Goal: Task Accomplishment & Management: Use online tool/utility

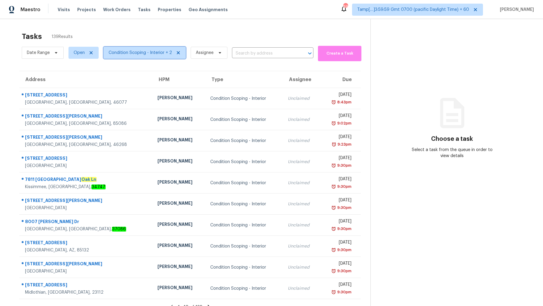
click at [141, 51] on span "Condition Scoping - Interior + 2" at bounding box center [140, 53] width 63 height 6
click at [155, 25] on div "Tasks 139 Results Date Range Open Condition Scoping - Interior + 2 Assignee ​ C…" at bounding box center [271, 172] width 543 height 306
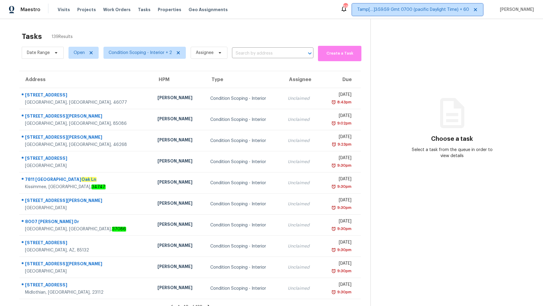
click at [473, 10] on icon at bounding box center [475, 9] width 5 height 5
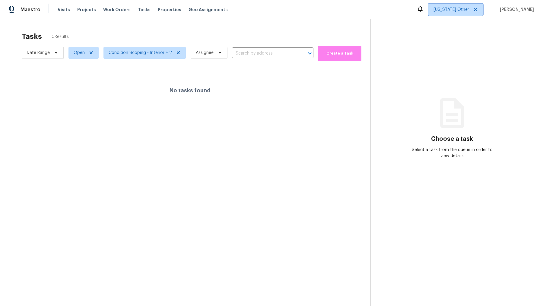
click at [441, 11] on span "Alabama Other" at bounding box center [452, 10] width 36 height 6
click at [385, 28] on section "Choose a task Select a task from the queue in order to view details" at bounding box center [452, 172] width 163 height 306
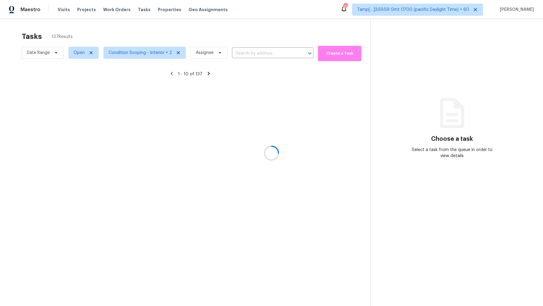
click at [63, 5] on div at bounding box center [271, 153] width 543 height 306
click at [62, 11] on div at bounding box center [271, 153] width 543 height 306
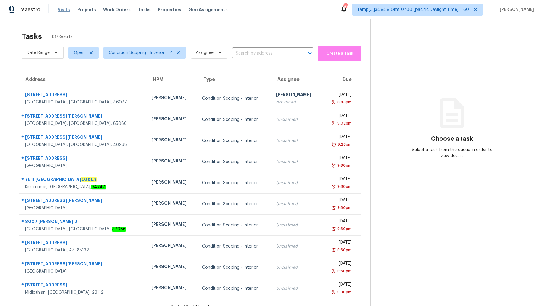
click at [65, 9] on span "Visits" at bounding box center [64, 10] width 12 height 6
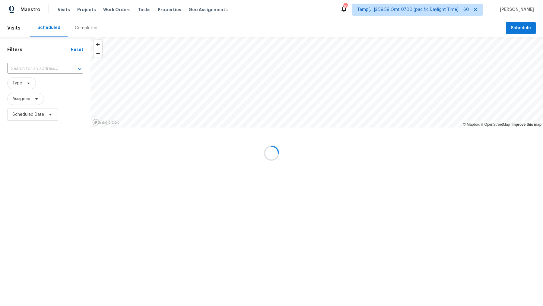
click at [85, 26] on div "Completed" at bounding box center [86, 28] width 23 height 6
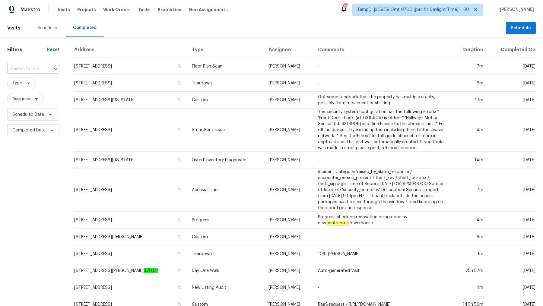
click at [32, 67] on input "text" at bounding box center [24, 68] width 35 height 9
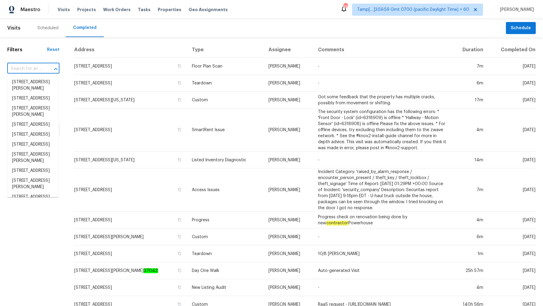
paste input "1306 W Galvin St, Phoenix, AZ 85086"
type input "1306 W Galvin St, Phoenix, AZ 85086"
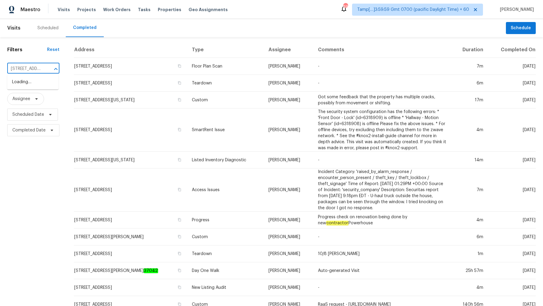
scroll to position [0, 43]
click at [36, 81] on li "1306 W Galvin St, Phoenix, AZ 85086" at bounding box center [32, 85] width 51 height 16
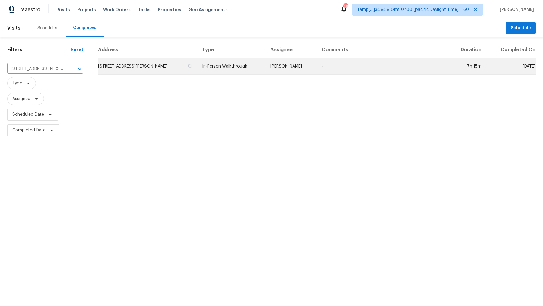
click at [186, 69] on td "1306 W Galvin St, Phoenix, AZ 85086" at bounding box center [148, 66] width 100 height 17
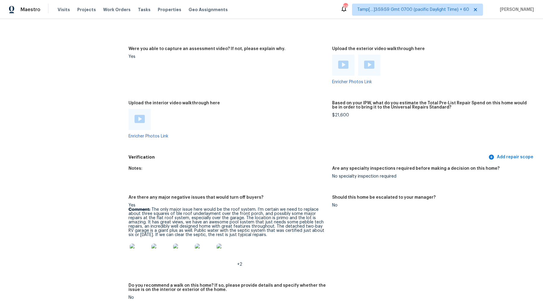
scroll to position [1449, 0]
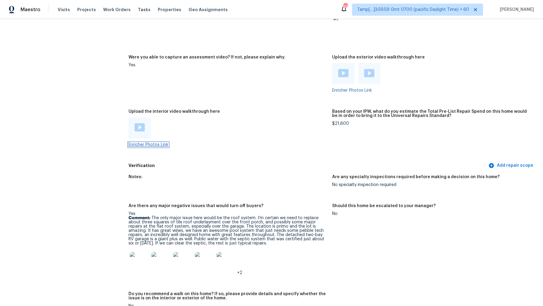
click at [141, 143] on link "Enricher Photos Link" at bounding box center [149, 145] width 40 height 4
click at [140, 123] on img at bounding box center [140, 127] width 10 height 8
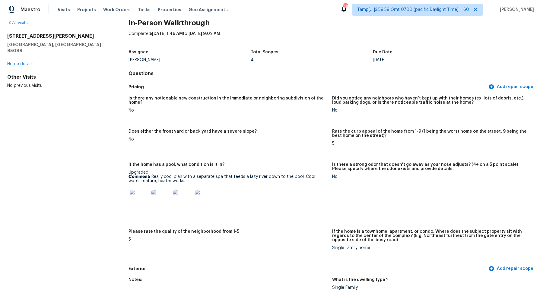
scroll to position [0, 0]
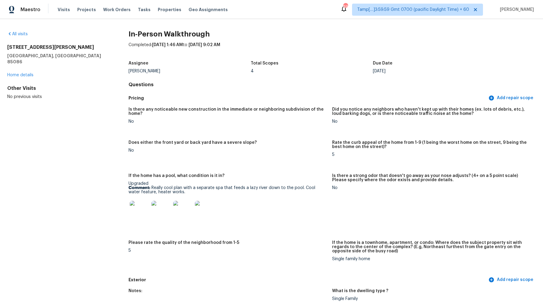
click at [366, 71] on div "4" at bounding box center [312, 71] width 122 height 4
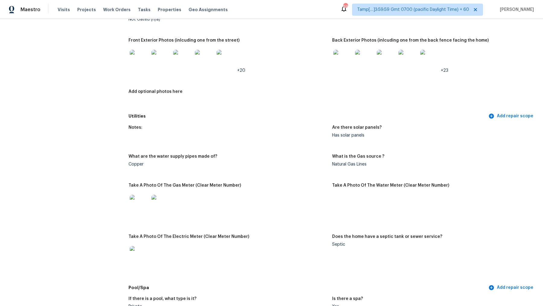
scroll to position [309, 0]
click at [337, 244] on div "Septic" at bounding box center [431, 244] width 199 height 4
click at [477, 52] on div "+23" at bounding box center [431, 59] width 199 height 27
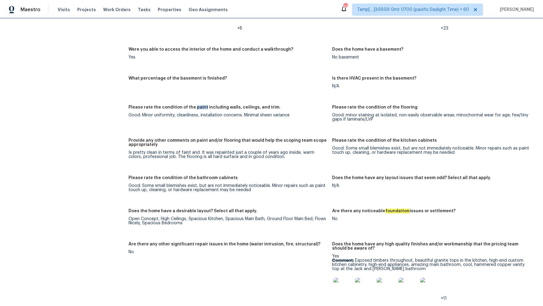
scroll to position [1057, 0]
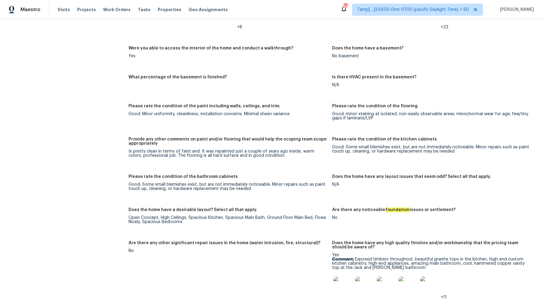
click at [325, 91] on div "Notes: Living Room Photos Kitchen Photos +2 Main Bedroom Photos Bathroom Photos…" at bounding box center [333, 221] width 408 height 664
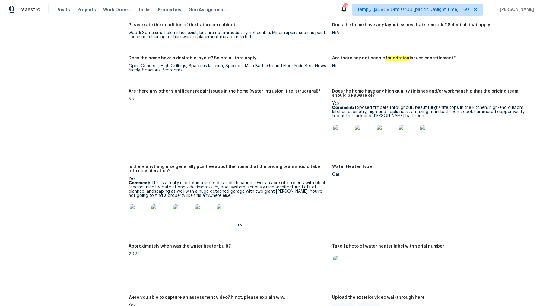
scroll to position [991, 0]
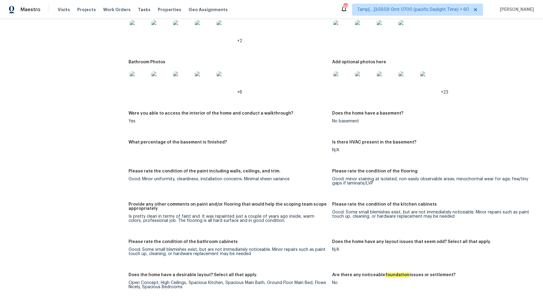
click at [342, 203] on div "Please rate the condition of the kitchen cabinets" at bounding box center [431, 207] width 199 height 8
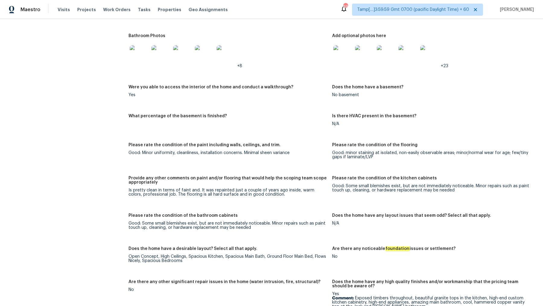
scroll to position [1040, 0]
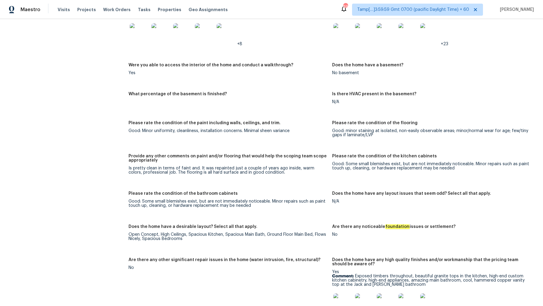
click at [195, 200] on div "Good: Some small blemishes exist, but are not immediately noticeable. Minor rep…" at bounding box center [228, 204] width 199 height 8
click at [369, 162] on div "Good: Some small blemishes exist, but are not immediately noticeable. Minor rep…" at bounding box center [431, 166] width 199 height 8
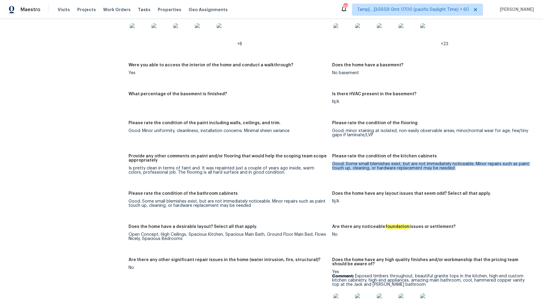
click at [369, 162] on div "Good: Some small blemishes exist, but are not immediately noticeable. Minor rep…" at bounding box center [431, 166] width 199 height 8
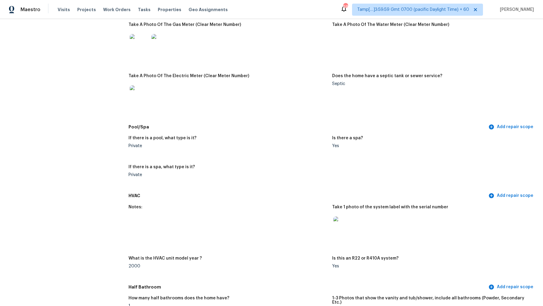
scroll to position [481, 0]
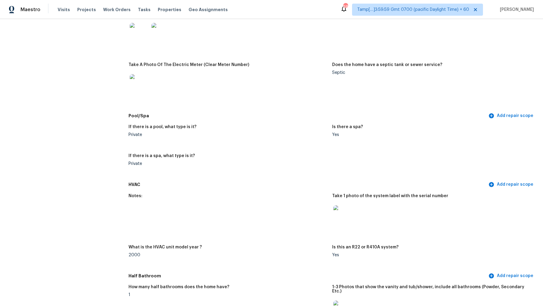
click at [345, 72] on div "Septic" at bounding box center [431, 73] width 199 height 4
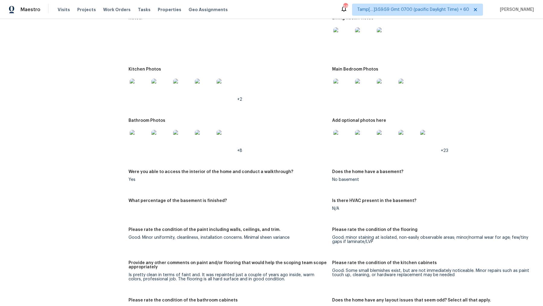
scroll to position [1004, 0]
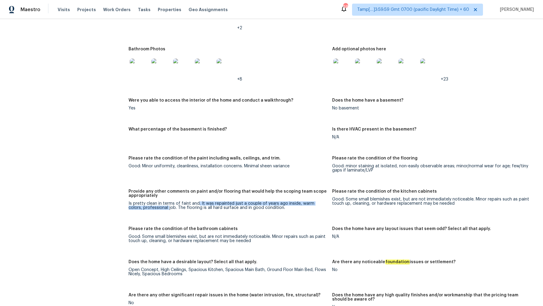
drag, startPoint x: 154, startPoint y: 198, endPoint x: 196, endPoint y: 196, distance: 42.6
click at [196, 202] on div "Is pretty clean in terms of faint and. It was repainted just a couple of years …" at bounding box center [228, 206] width 199 height 8
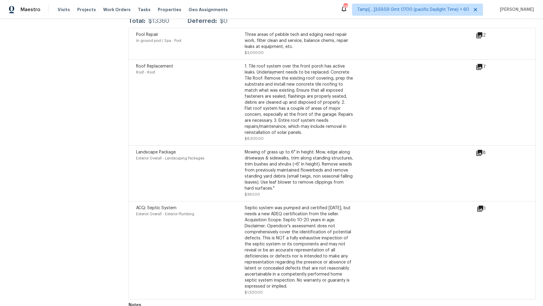
scroll to position [1790, 0]
click at [250, 206] on div "Septic system was pumped and certified [DATE], but needs a new ADEQ certificati…" at bounding box center [299, 248] width 109 height 85
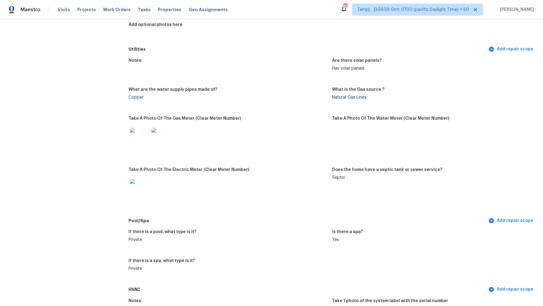
scroll to position [0, 0]
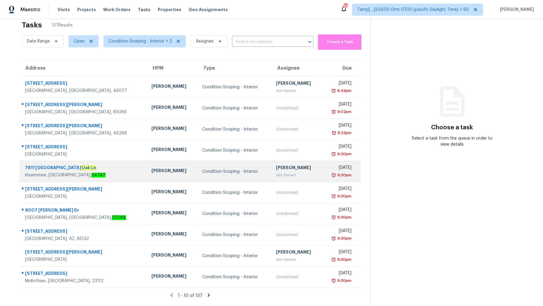
scroll to position [19, 0]
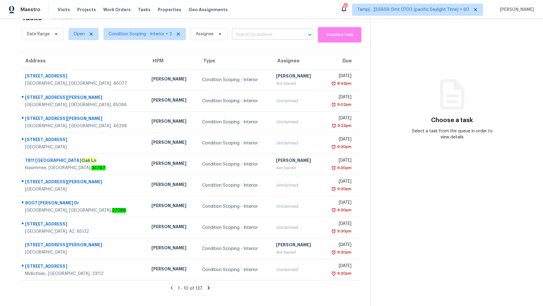
click at [244, 35] on input "text" at bounding box center [264, 34] width 65 height 9
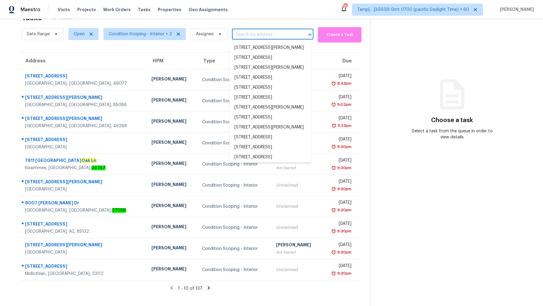
paste input "1306 W Galvin St, Phoenix, AZ 85086"
type input "1306 W Galvin St, Phoenix, AZ 85086"
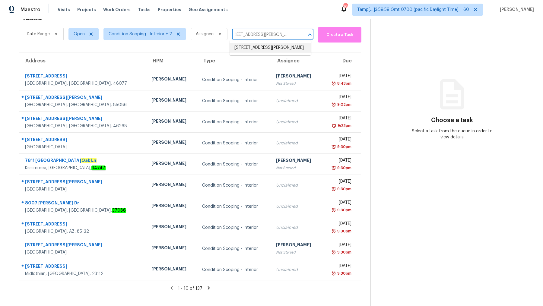
click at [268, 43] on li "1306 W Galvin St, Phoenix, AZ 85086" at bounding box center [271, 48] width 82 height 10
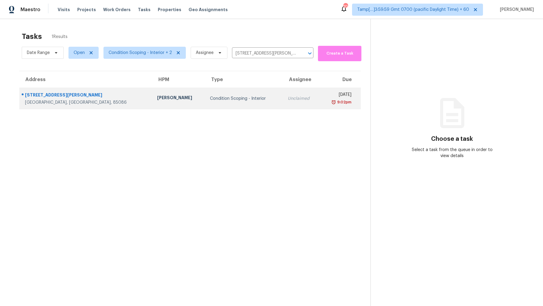
click at [218, 94] on td "Condition Scoping - Interior" at bounding box center [244, 98] width 78 height 21
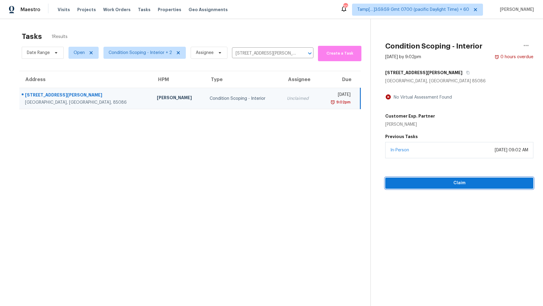
click at [457, 185] on span "Claim" at bounding box center [459, 184] width 139 height 8
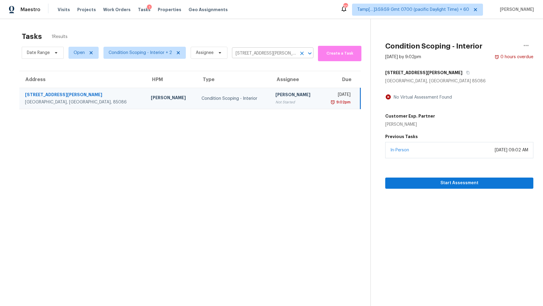
click at [264, 52] on input "1306 W Galvin St, Phoenix, AZ 85086" at bounding box center [264, 53] width 65 height 9
paste input "6862 Baird St, Dublin, CA 94568"
type input "6862 Baird St, Dublin, CA 94568"
click at [257, 64] on li "6862 Baird St, Dublin, CA 94568" at bounding box center [271, 67] width 82 height 10
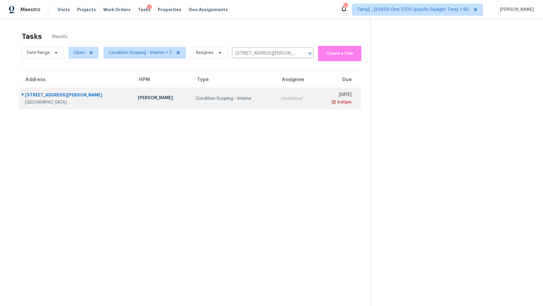
click at [276, 95] on td "Unclaimed" at bounding box center [296, 98] width 41 height 21
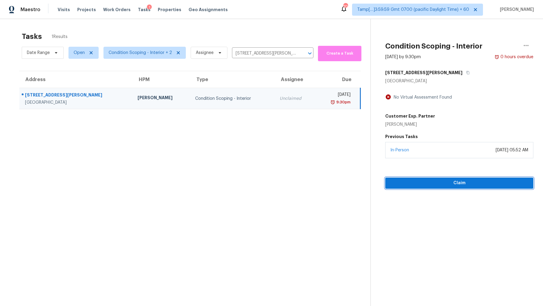
click at [459, 186] on span "Claim" at bounding box center [459, 184] width 139 height 8
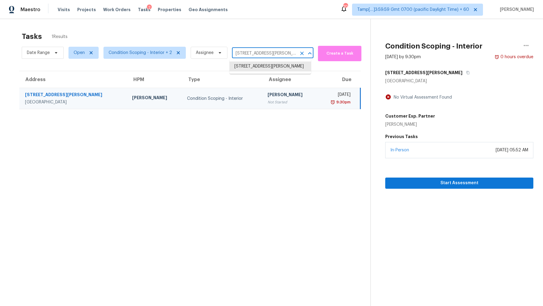
click at [280, 53] on input "6862 Baird St, Dublin, CA 94568" at bounding box center [264, 53] width 65 height 9
paste input "16201 Alsdell Rd, Midlothian, VA 23112"
type input "16201 Alsdell Rd, Midlothian, VA 23112"
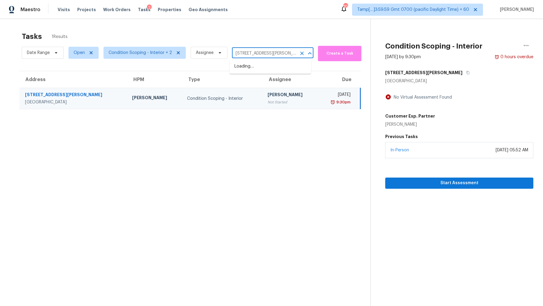
scroll to position [0, 13]
click at [275, 70] on li "16201 Alsdell Rd, Midlothian, VA 23112" at bounding box center [271, 67] width 82 height 10
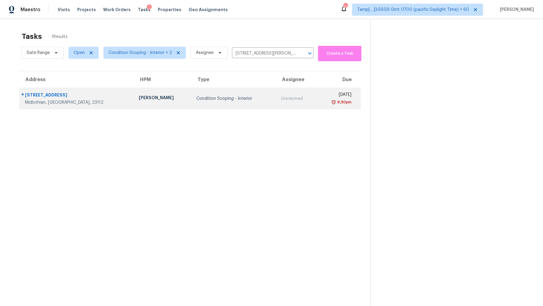
click at [281, 98] on div "Unclaimed" at bounding box center [296, 99] width 31 height 6
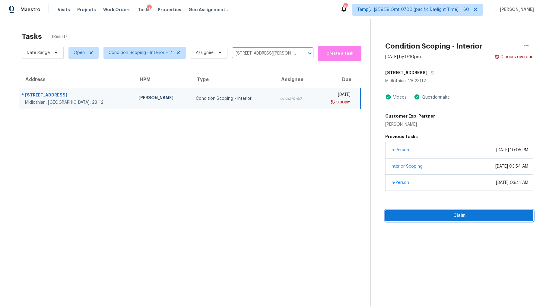
click at [451, 216] on span "Claim" at bounding box center [459, 216] width 139 height 8
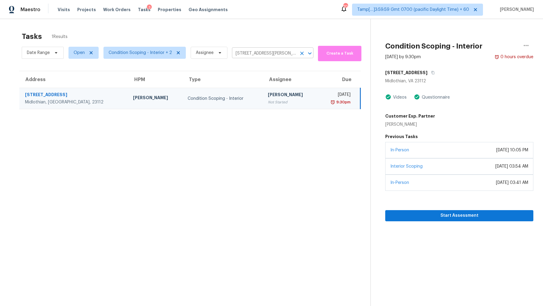
click at [258, 55] on input "16201 Alsdell Rd, Midlothian, VA 23112" at bounding box center [264, 53] width 65 height 9
paste input "9 S Ivory Cir Unit E, Aurora, CO 80017"
click at [288, 54] on input "1629 S Ivory Cir Unit E, Aurora, CO 80017" at bounding box center [264, 53] width 65 height 9
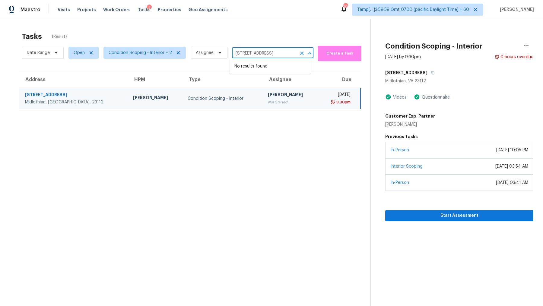
paste input "text"
click at [275, 39] on div "Tasks 1 Results" at bounding box center [196, 37] width 349 height 16
click at [270, 53] on input "16201 Alsdell Rd, Midlothian, VA 23112" at bounding box center [264, 53] width 65 height 9
paste input "9 S Ivory Cir Unit E, Aurora, CO 80017"
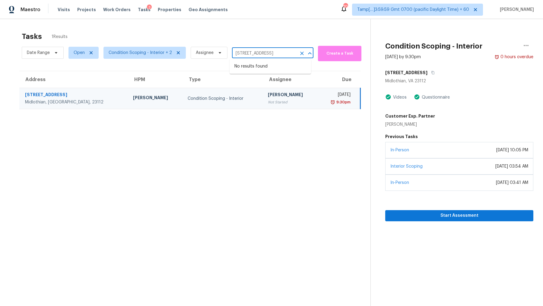
scroll to position [0, 20]
drag, startPoint x: 243, startPoint y: 53, endPoint x: 345, endPoint y: 69, distance: 103.2
click at [345, 69] on section "Tasks 1 Results Date Range Open Condition Scoping - Interior + 2 Assignee 1629 …" at bounding box center [190, 177] width 361 height 297
type input "1629 S Ivory Cir"
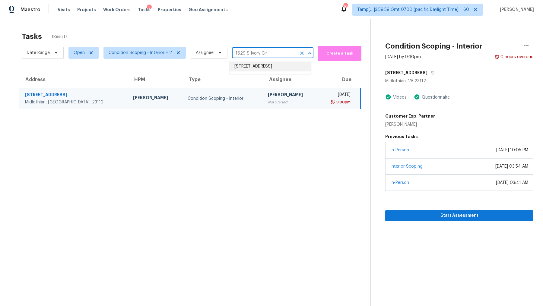
click at [294, 72] on li "1629 S Ivory Cir Unit E, Aurora, CO 80017" at bounding box center [271, 67] width 82 height 10
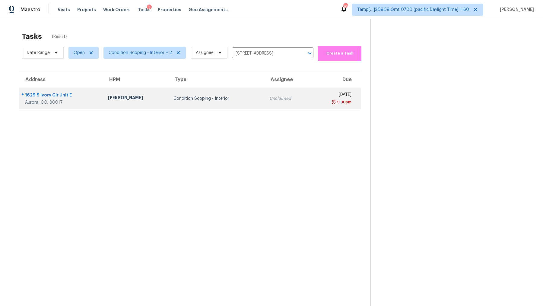
click at [270, 99] on div "Unclaimed" at bounding box center [288, 99] width 36 height 6
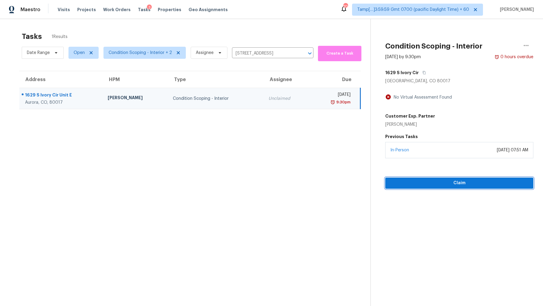
click at [445, 182] on span "Claim" at bounding box center [459, 184] width 139 height 8
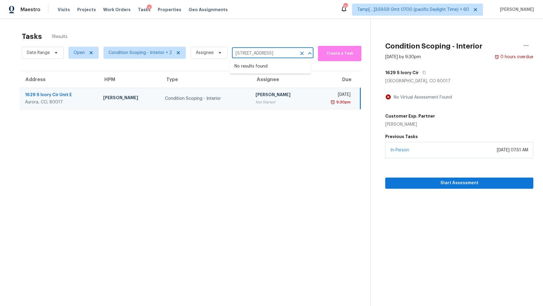
click at [259, 54] on input "1629 S Ivory Cir Unit E, Aurora, CO 80017" at bounding box center [264, 53] width 65 height 9
paste input "398 Citadel Dr, Clarksville, TN 37042"
type input "1398 Citadel Dr, Clarksville, TN 37042"
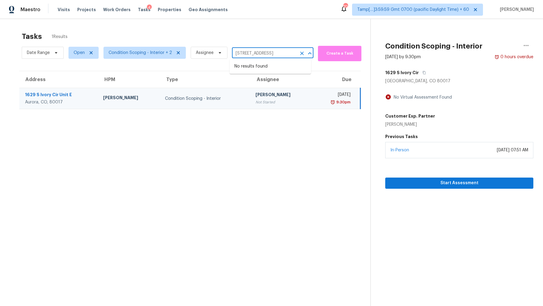
scroll to position [0, 12]
click at [255, 66] on span "1398 Citadel Dr, Clarksville, TN 37042" at bounding box center [261, 66] width 52 height 6
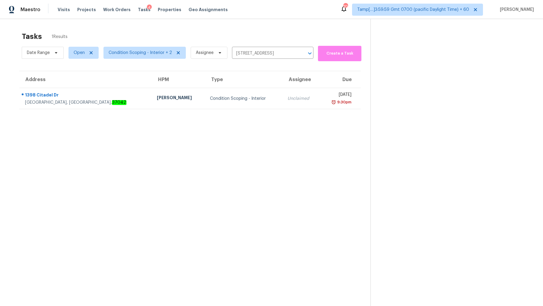
click at [288, 100] on div "Unclaimed" at bounding box center [301, 99] width 27 height 6
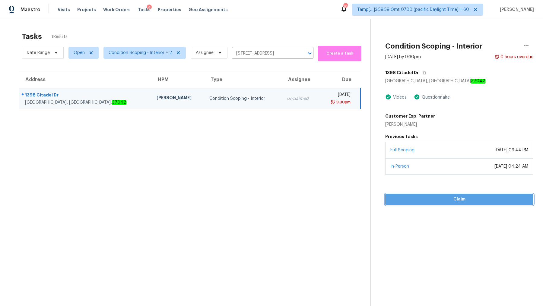
click at [431, 202] on span "Claim" at bounding box center [459, 200] width 139 height 8
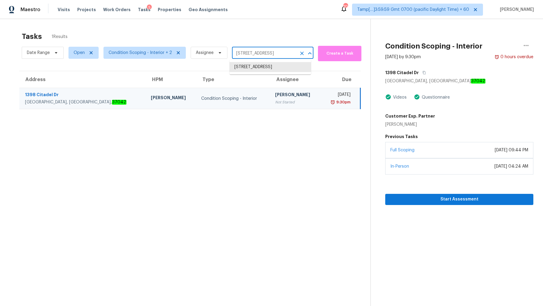
click at [267, 53] on input "1398 Citadel Dr, Clarksville, TN 37042" at bounding box center [264, 53] width 65 height 11
paste input "222 Ashton Hall Ln, Raleigh, NC 27609"
type input "222 Ashton Hall Ln, Raleigh, NC 27609"
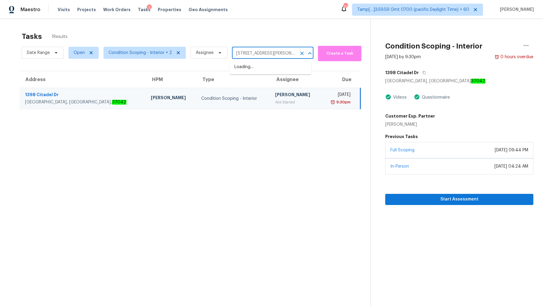
scroll to position [0, 16]
click at [264, 68] on li "222 Ashton Hall Ln, Raleigh, NC 27609" at bounding box center [271, 67] width 82 height 10
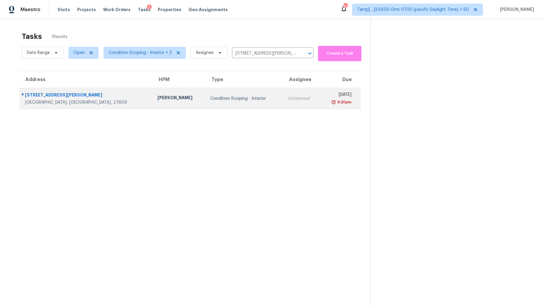
click at [288, 98] on div "Unclaimed" at bounding box center [301, 99] width 27 height 6
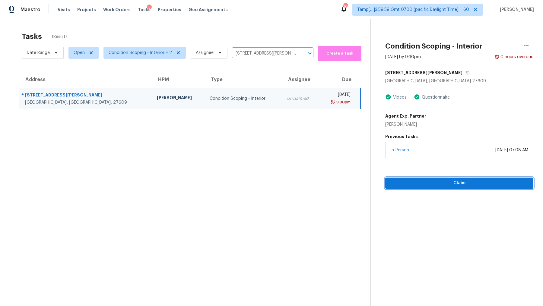
click at [444, 185] on span "Claim" at bounding box center [459, 184] width 139 height 8
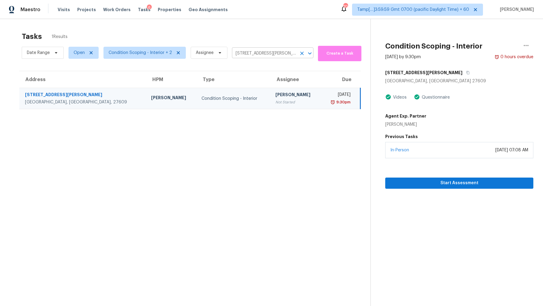
click at [257, 51] on input "222 Ashton Hall Ln, Raleigh, NC 27609" at bounding box center [264, 53] width 65 height 9
paste input "74 N McDonough Rd, Griffin, GA 30223"
type input "74 N McDonough Rd, Griffin, GA 30223"
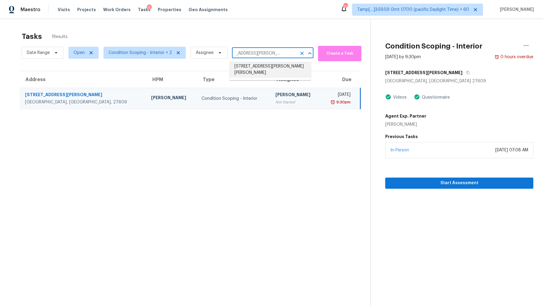
click at [262, 67] on li "74 N McDonough Rd, Griffin, GA 30223" at bounding box center [271, 70] width 82 height 16
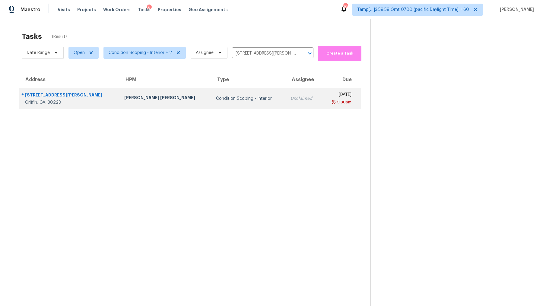
click at [291, 96] on div "Unclaimed" at bounding box center [304, 99] width 26 height 6
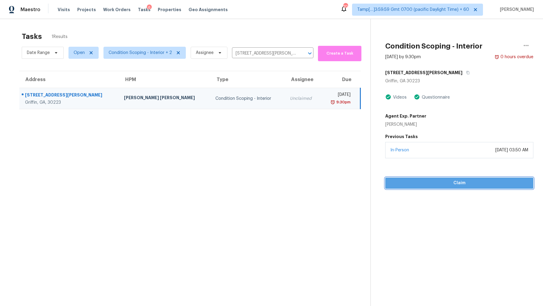
click at [437, 184] on span "Claim" at bounding box center [459, 184] width 139 height 8
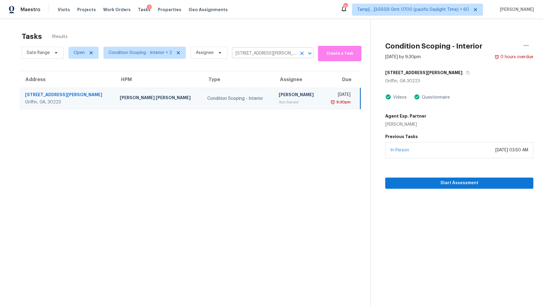
click at [278, 53] on input "74 N McDonough Rd, Griffin, GA 30223" at bounding box center [264, 53] width 65 height 9
paste input "2209 Trinity Springs Dr, Carrollton, TX 75007"
type input "2209 Trinity Springs Dr, Carrollton, TX 75007"
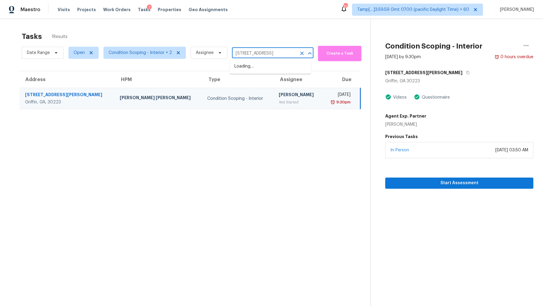
scroll to position [0, 27]
click at [271, 66] on li "2209 Trinity Springs Dr, Carrollton, TX 75007" at bounding box center [271, 67] width 82 height 10
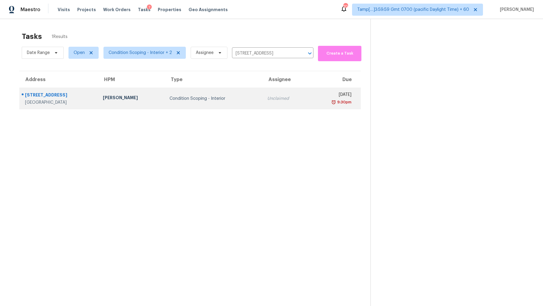
click at [283, 96] on div "Unclaimed" at bounding box center [285, 99] width 37 height 6
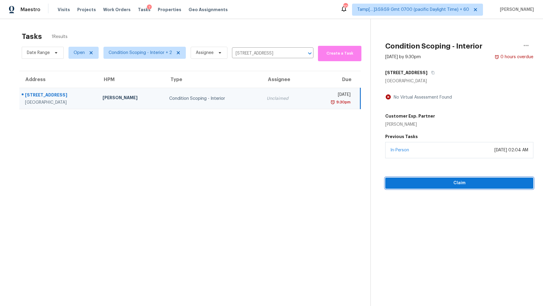
click at [449, 187] on button "Claim" at bounding box center [460, 183] width 148 height 11
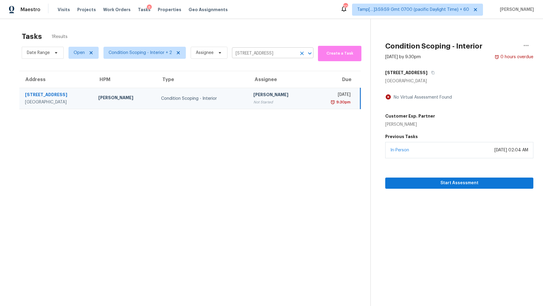
click at [260, 54] on input "2209 Trinity Springs Dr, Carrollton, TX 75007" at bounding box center [264, 53] width 65 height 9
paste input "951 Willowcreek Dr, Corona, CA 92878"
type input "951 Willowcreek Dr, Corona, CA 92878"
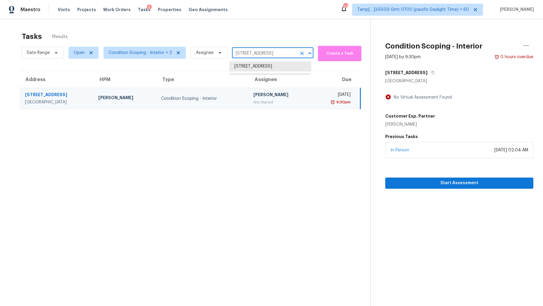
scroll to position [0, 14]
click at [254, 67] on li "951 Willowcreek Dr, Corona, CA 92878" at bounding box center [271, 67] width 82 height 10
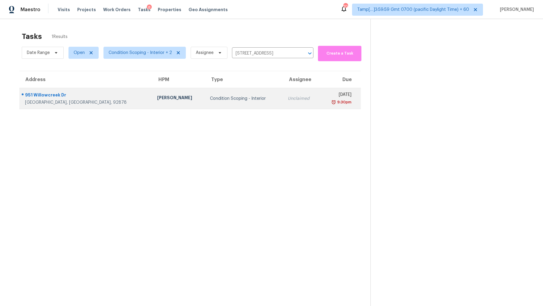
click at [283, 92] on td "Unclaimed" at bounding box center [301, 98] width 37 height 21
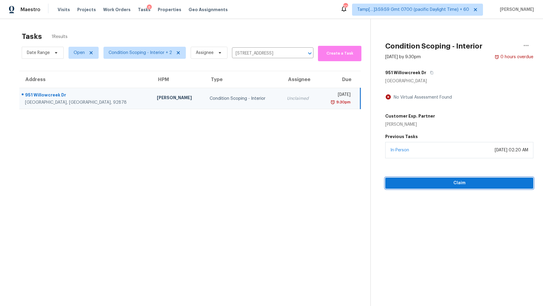
click at [444, 182] on span "Claim" at bounding box center [459, 184] width 139 height 8
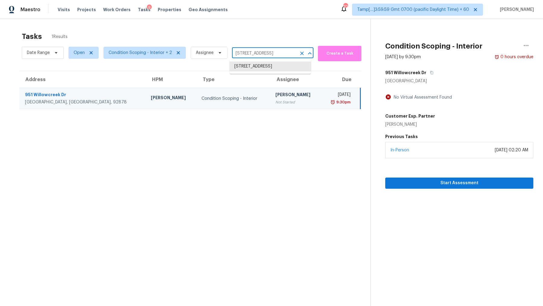
click at [274, 54] on input "951 Willowcreek Dr, Corona, CA 92878" at bounding box center [264, 53] width 65 height 9
paste input "5605 Sterling St, Dublin, CA 9456"
type input "5605 Sterling St, Dublin, CA 94568"
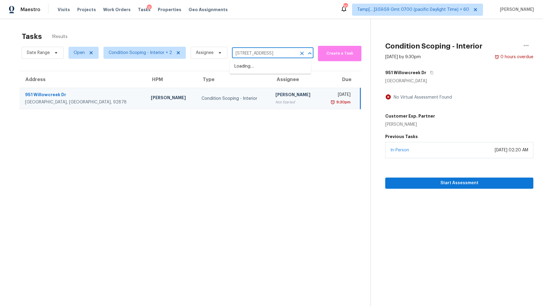
scroll to position [0, 8]
click at [271, 66] on li "5605 Sterling St, Dublin, CA 94568" at bounding box center [271, 67] width 82 height 10
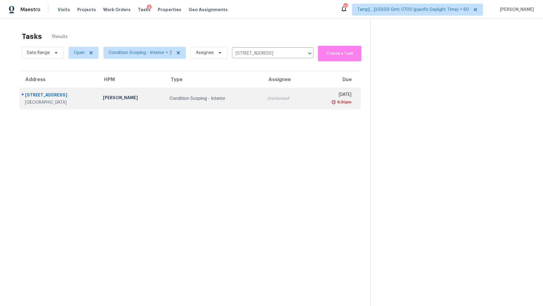
click at [267, 96] on div "Unclaimed" at bounding box center [285, 99] width 37 height 6
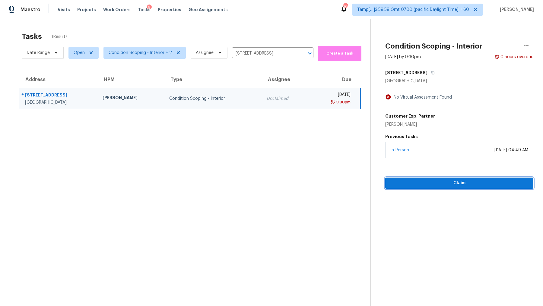
click at [446, 183] on span "Claim" at bounding box center [459, 184] width 139 height 8
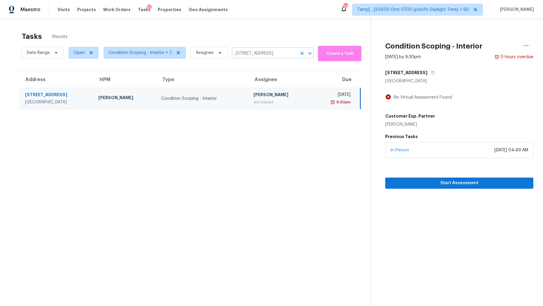
click at [262, 56] on input "5605 Sterling St, Dublin, CA 94568" at bounding box center [264, 53] width 65 height 9
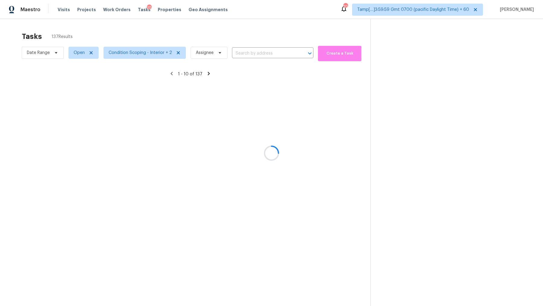
click at [251, 54] on div at bounding box center [271, 153] width 543 height 306
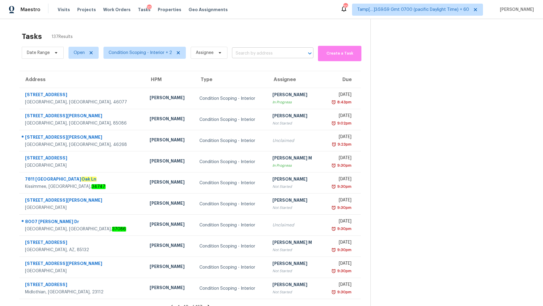
click at [255, 54] on input "text" at bounding box center [264, 53] width 65 height 9
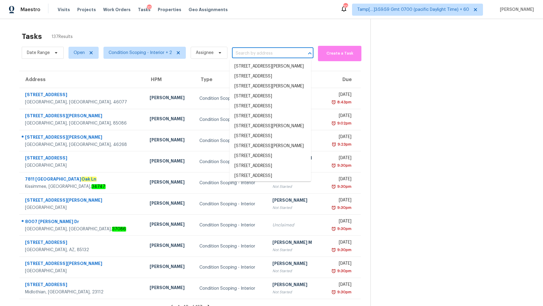
click at [255, 54] on input "text" at bounding box center [264, 53] width 65 height 9
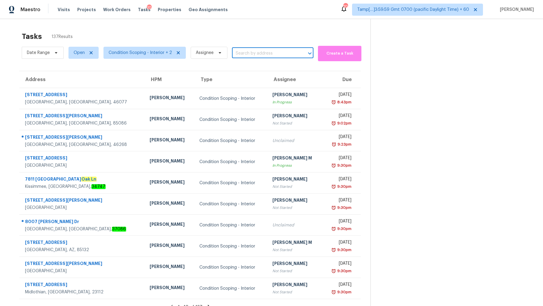
paste input "4642 Spahn St Sarasota, FL 34232"
type input "4642 Spahn St Sarasota, FL 34232"
click at [267, 66] on span "4642 Spahn St, Sarasota, FL 34232" at bounding box center [271, 69] width 72 height 13
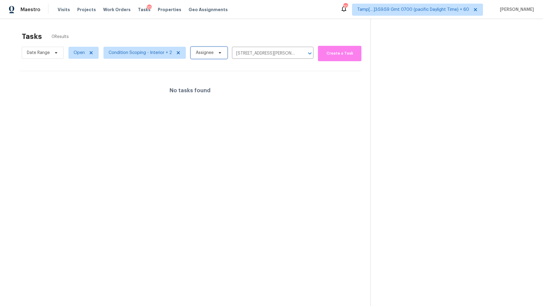
click at [207, 53] on span "Assignee" at bounding box center [205, 53] width 18 height 6
type input "dinesh"
click at [273, 54] on input "4642 Spahn St, Sarasota, FL 34232" at bounding box center [264, 53] width 65 height 11
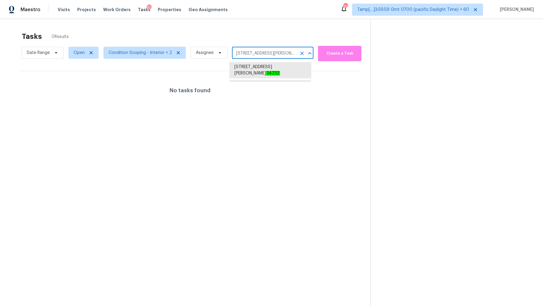
click at [273, 54] on input "4642 Spahn St, Sarasota, FL 34232" at bounding box center [264, 53] width 65 height 11
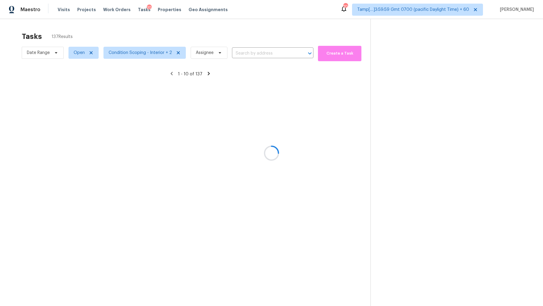
click at [221, 40] on div at bounding box center [271, 153] width 543 height 306
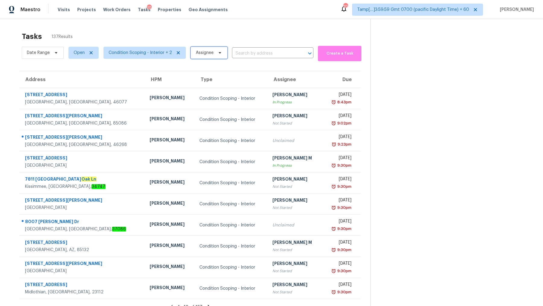
click at [216, 51] on span at bounding box center [219, 52] width 7 height 5
type input "dinesh"
click at [392, 70] on section at bounding box center [452, 172] width 163 height 306
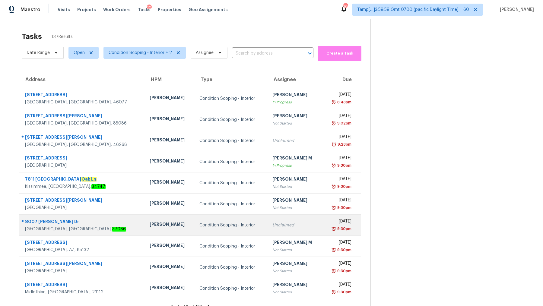
scroll to position [19, 0]
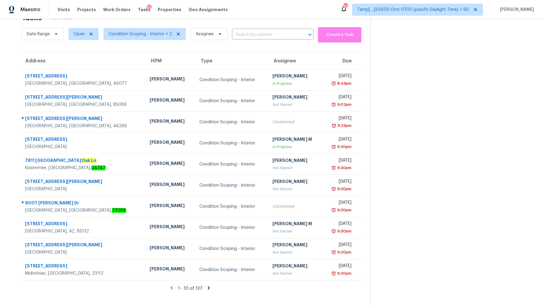
click at [206, 290] on icon at bounding box center [208, 288] width 5 height 5
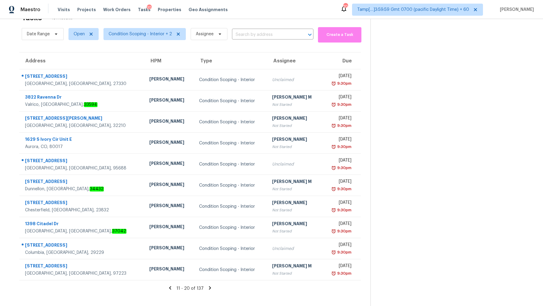
click at [207, 289] on icon at bounding box center [209, 288] width 5 height 5
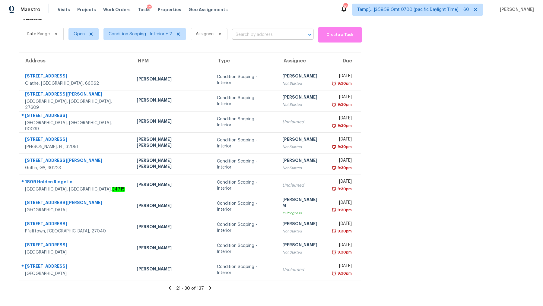
click at [210, 289] on icon at bounding box center [211, 288] width 2 height 3
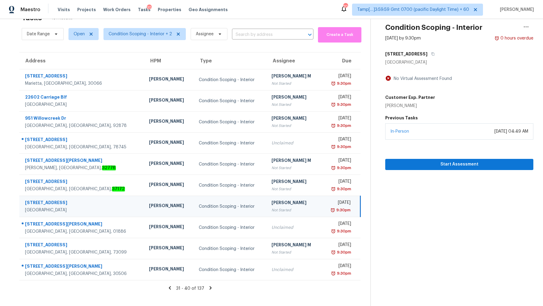
click at [210, 289] on icon at bounding box center [211, 288] width 2 height 3
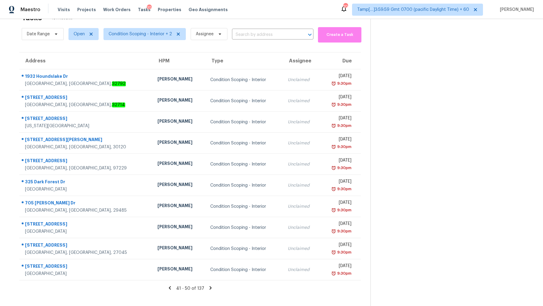
click at [210, 289] on icon at bounding box center [211, 288] width 2 height 3
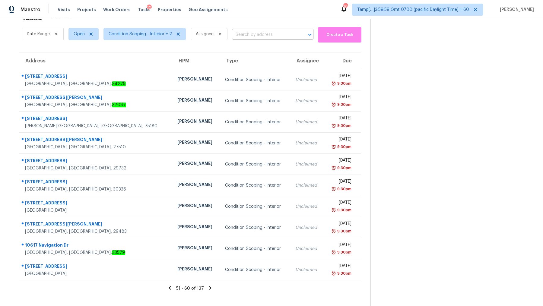
click at [210, 289] on icon at bounding box center [211, 288] width 2 height 3
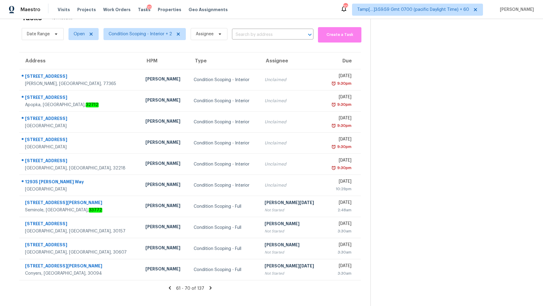
click at [210, 288] on icon at bounding box center [211, 288] width 2 height 3
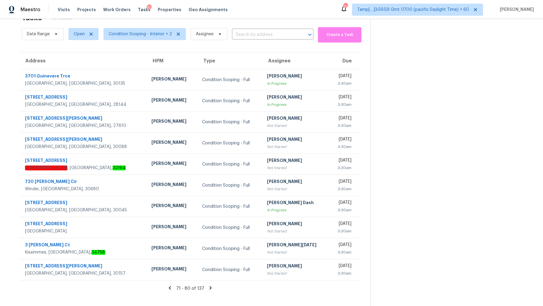
click at [210, 287] on icon at bounding box center [211, 288] width 2 height 3
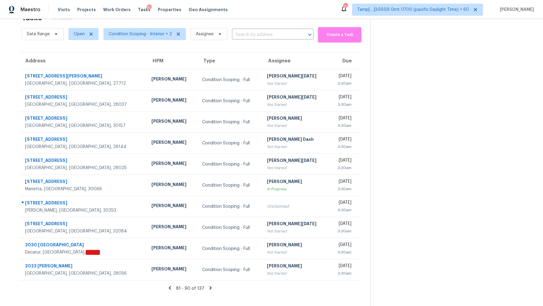
click at [210, 289] on icon at bounding box center [210, 288] width 5 height 5
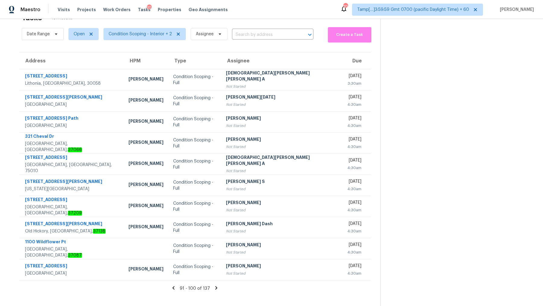
click at [214, 289] on icon at bounding box center [216, 288] width 5 height 5
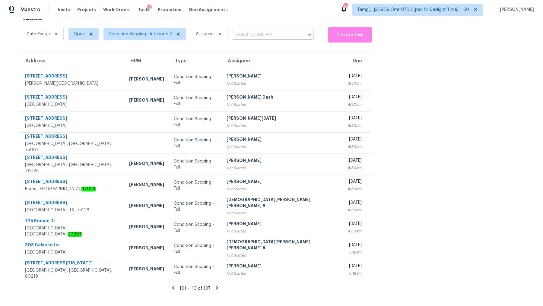
click at [214, 289] on icon at bounding box center [216, 288] width 5 height 5
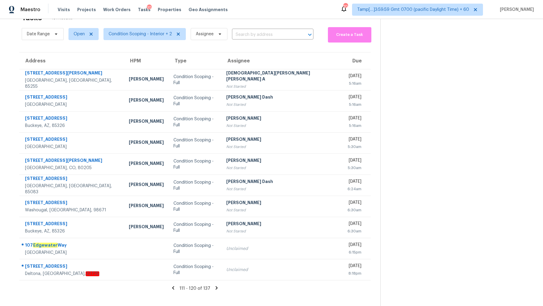
click at [214, 288] on icon at bounding box center [216, 288] width 5 height 5
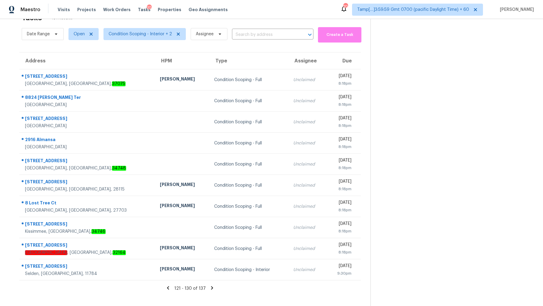
click at [210, 288] on icon at bounding box center [212, 288] width 5 height 5
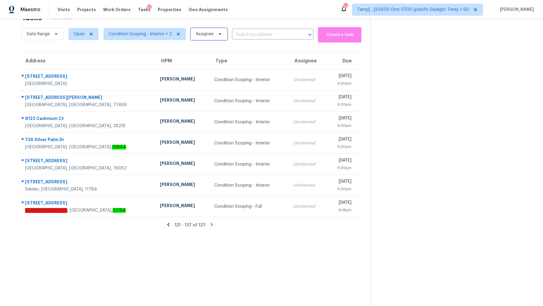
click at [212, 34] on span "Assignee" at bounding box center [209, 34] width 37 height 12
click at [213, 52] on input "search" at bounding box center [223, 53] width 64 height 12
type input "dinesh"
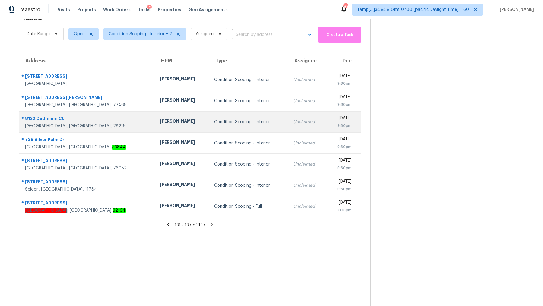
scroll to position [0, 0]
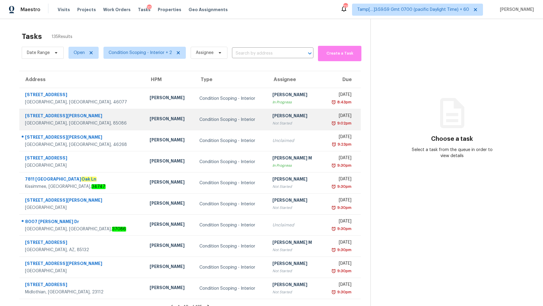
click at [273, 122] on div "Not Started" at bounding box center [295, 123] width 45 height 6
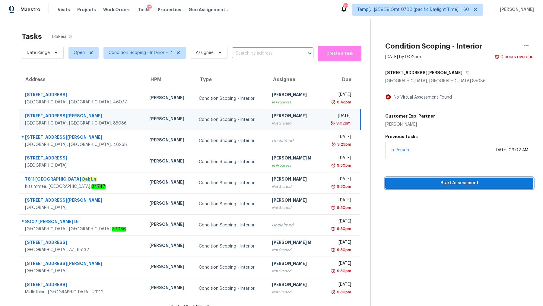
click at [441, 186] on span "Start Assessment" at bounding box center [459, 184] width 139 height 8
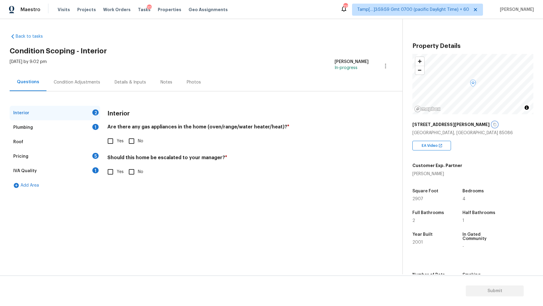
click at [493, 126] on icon "button" at bounding box center [495, 125] width 4 height 4
click at [108, 137] on input "Yes" at bounding box center [110, 141] width 13 height 13
checkbox input "true"
click at [61, 129] on div "Plumbing 1" at bounding box center [55, 127] width 91 height 14
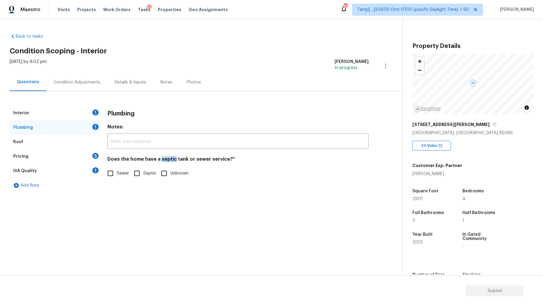
click at [136, 174] on input "Septic" at bounding box center [137, 173] width 13 height 13
checkbox input "true"
click at [72, 142] on div "Roof" at bounding box center [55, 142] width 91 height 14
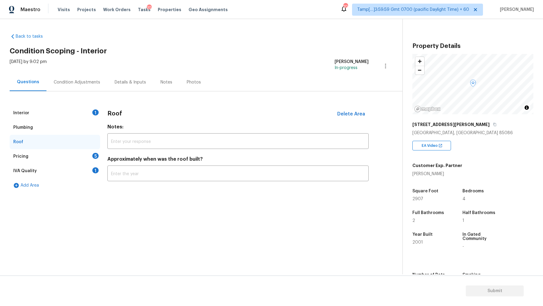
click at [68, 151] on div "Pricing 5" at bounding box center [55, 156] width 91 height 14
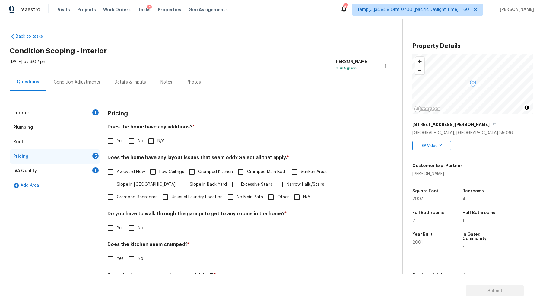
scroll to position [30, 0]
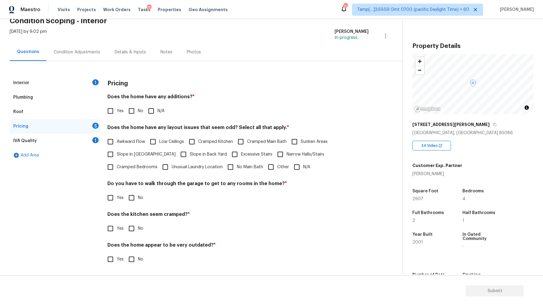
click at [134, 109] on input "No" at bounding box center [131, 111] width 13 height 13
checkbox input "true"
click at [291, 168] on input "N/A" at bounding box center [297, 167] width 13 height 13
checkbox input "true"
click at [130, 201] on input "No" at bounding box center [131, 198] width 13 height 13
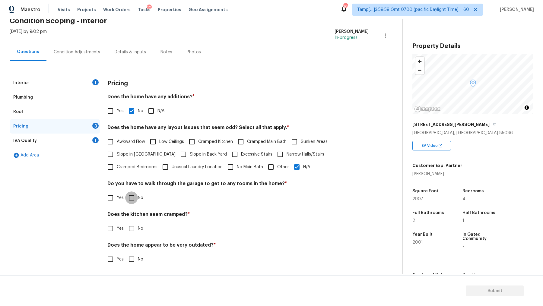
checkbox input "true"
click at [134, 228] on input "No" at bounding box center [131, 228] width 13 height 13
checkbox input "true"
click at [136, 258] on input "No" at bounding box center [131, 259] width 13 height 13
checkbox input "true"
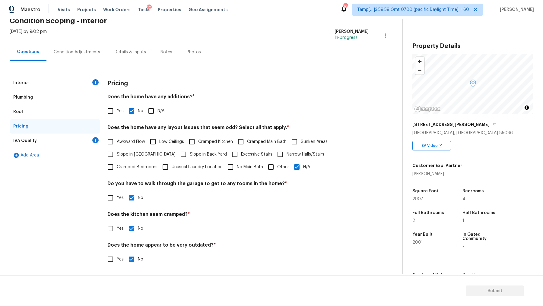
click at [30, 137] on div "IVA Quality 1" at bounding box center [55, 141] width 91 height 14
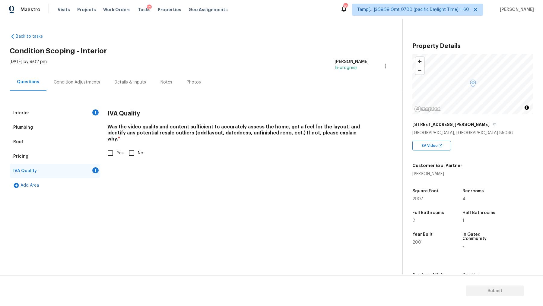
click at [114, 147] on input "Yes" at bounding box center [110, 153] width 13 height 13
checkbox input "true"
click at [90, 92] on div "Interior 1 Plumbing Roof Pricing IVA Quality Add Area IVA Quality Was the video…" at bounding box center [199, 141] width 379 height 101
click at [90, 87] on div "Condition Adjustments" at bounding box center [76, 82] width 61 height 18
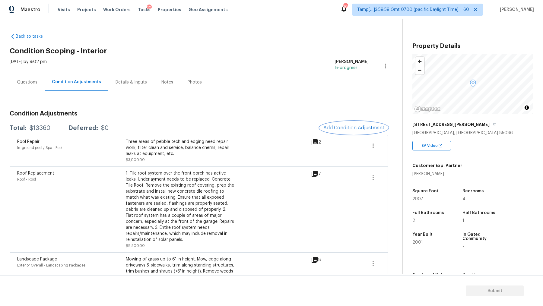
click at [342, 128] on span "Add Condition Adjustment" at bounding box center [354, 127] width 61 height 5
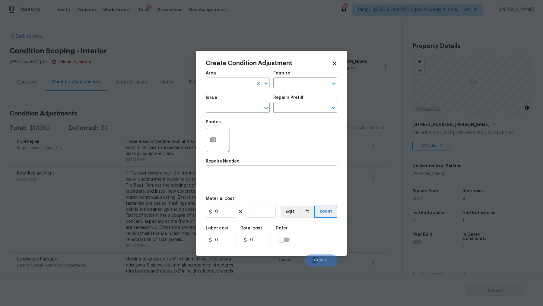
click at [254, 79] on div "​" at bounding box center [238, 83] width 64 height 9
type input "Interior Overall"
click at [241, 109] on input "text" at bounding box center [229, 108] width 47 height 9
type input "ACQ: Paint"
click at [317, 107] on input "text" at bounding box center [297, 108] width 47 height 9
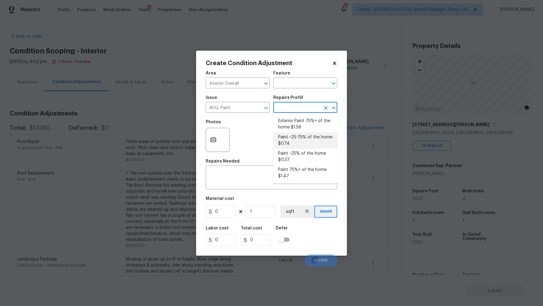
click at [312, 142] on li "Paint ~25-75% of the home $0.74" at bounding box center [306, 141] width 64 height 16
type input "Acquisition"
type textarea "Acquisition Scope: ~25 - 75% of the home needs interior paint"
type input "0.74"
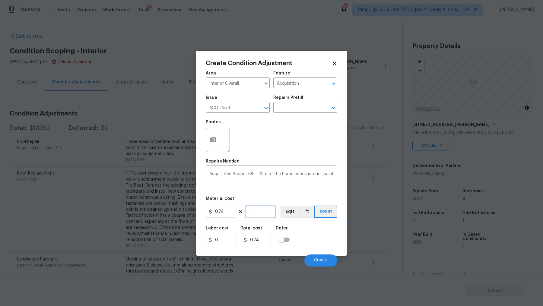
click at [259, 211] on input "1" at bounding box center [261, 212] width 30 height 12
type input "0"
type input "2"
type input "1.48"
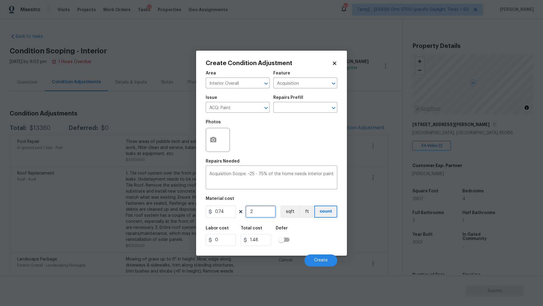
type input "29"
type input "21.46"
type input "290"
type input "214.6"
type input "2907"
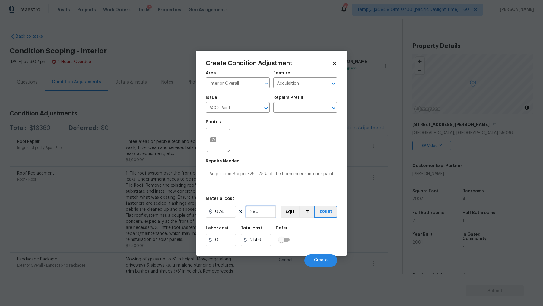
type input "2151.18"
type input "2907"
click at [292, 217] on button "sqft" at bounding box center [290, 212] width 19 height 12
click at [317, 256] on button "Create" at bounding box center [321, 261] width 33 height 12
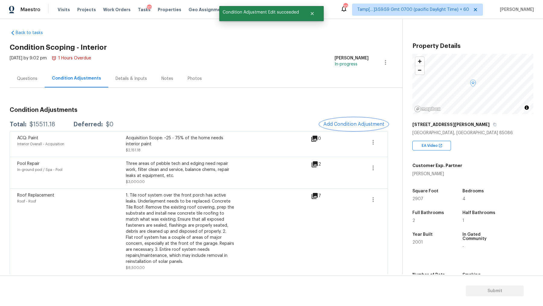
scroll to position [4, 0]
click at [315, 136] on icon at bounding box center [315, 139] width 6 height 6
click at [377, 137] on button "button" at bounding box center [373, 142] width 14 height 14
click at [388, 141] on div "Edit" at bounding box center [407, 140] width 47 height 6
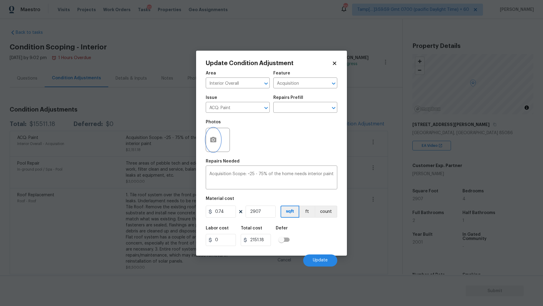
click at [213, 139] on circle "button" at bounding box center [214, 140] width 2 height 2
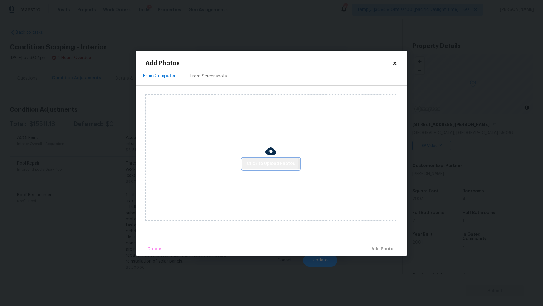
click at [268, 162] on span "Click to Upload Photos" at bounding box center [271, 164] width 48 height 8
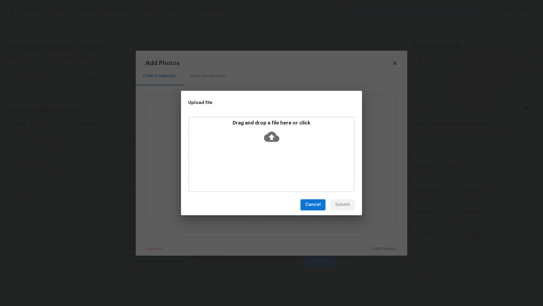
click at [269, 134] on icon at bounding box center [271, 137] width 15 height 10
